Goal: Task Accomplishment & Management: Manage account settings

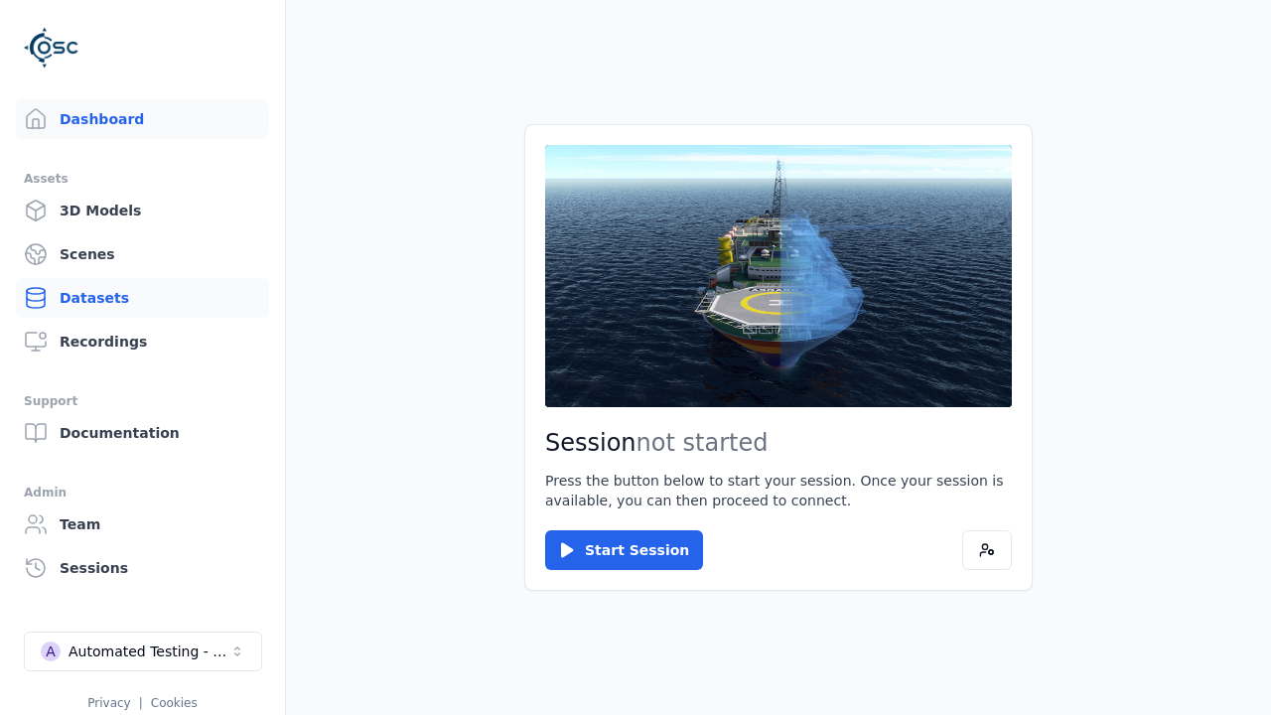
click at [134, 298] on link "Datasets" at bounding box center [142, 298] width 253 height 40
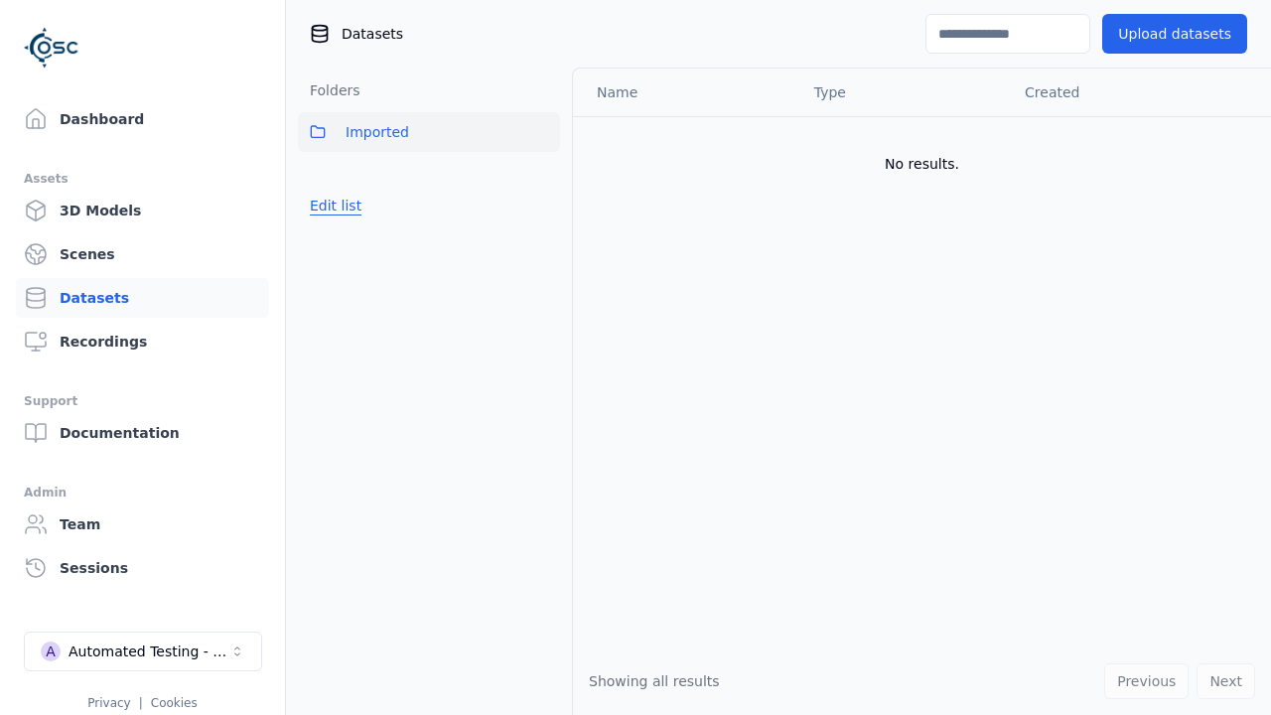
click at [333, 205] on button "Edit list" at bounding box center [335, 206] width 75 height 36
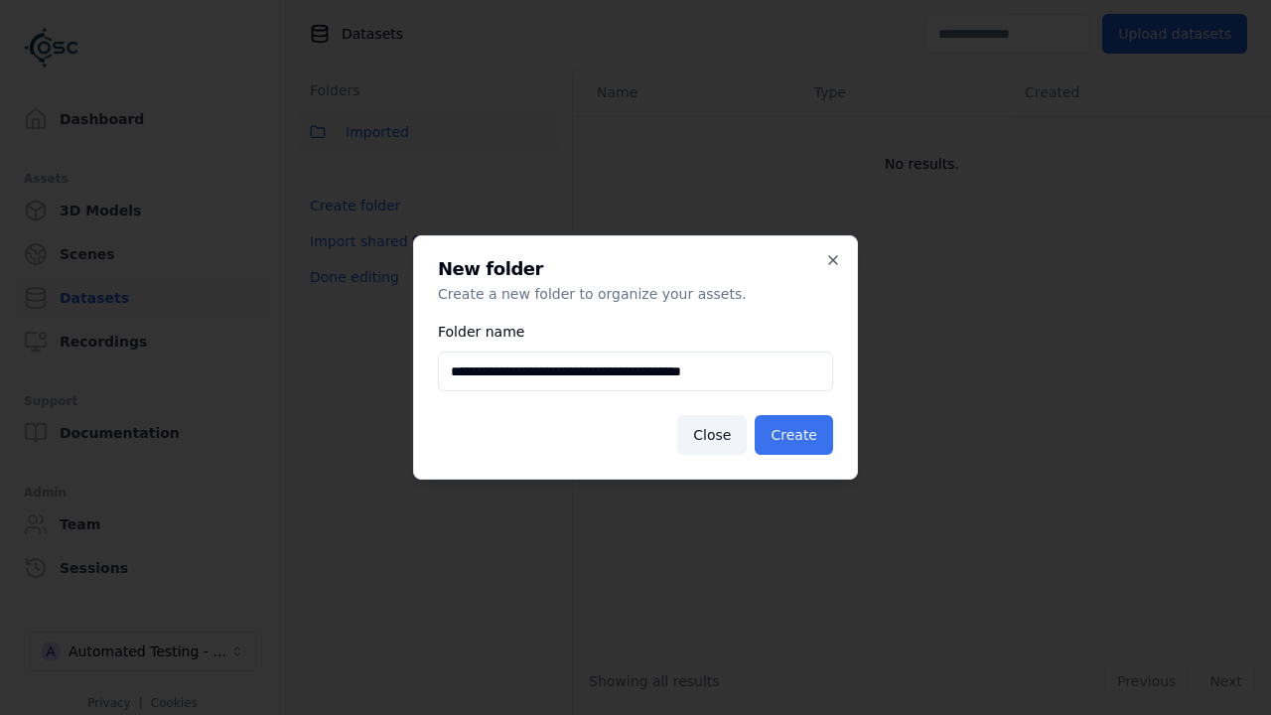
type input "**********"
click at [796, 435] on button "Create" at bounding box center [793, 435] width 78 height 40
click at [350, 295] on button "Done editing" at bounding box center [354, 277] width 113 height 36
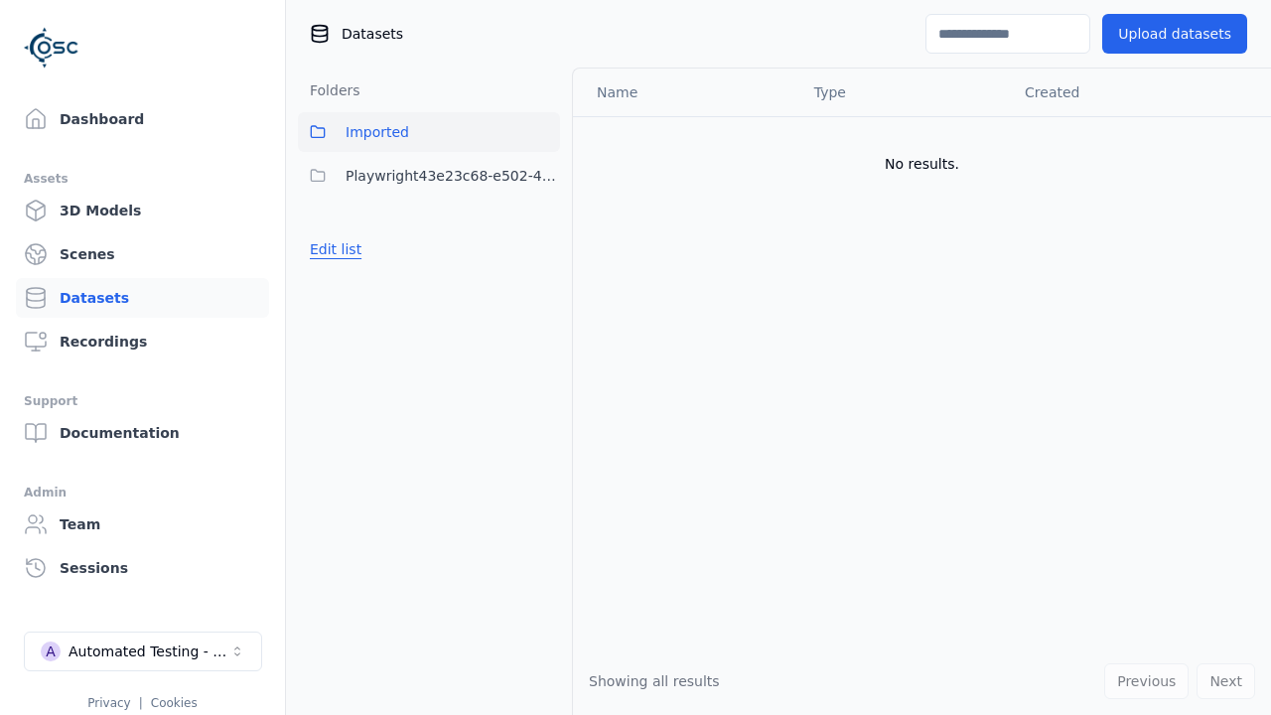
click at [352, 241] on button "Edit list" at bounding box center [335, 249] width 75 height 36
click at [538, 175] on html "Support Dashboard Assets 3D Models Scenes Datasets Recordings Support Documenta…" at bounding box center [635, 357] width 1271 height 715
click at [538, 313] on div "Delete" at bounding box center [550, 312] width 133 height 32
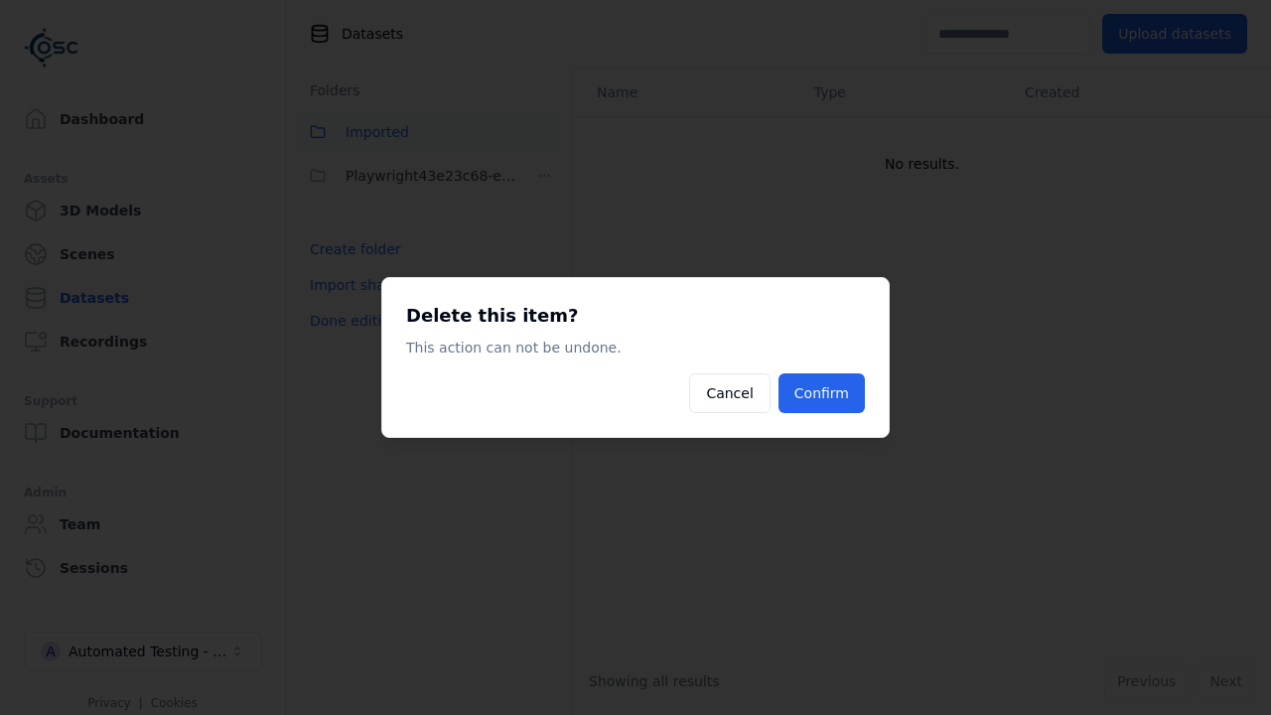
click at [815, 384] on button "Confirm" at bounding box center [821, 393] width 86 height 40
